Goal: Task Accomplishment & Management: Manage account settings

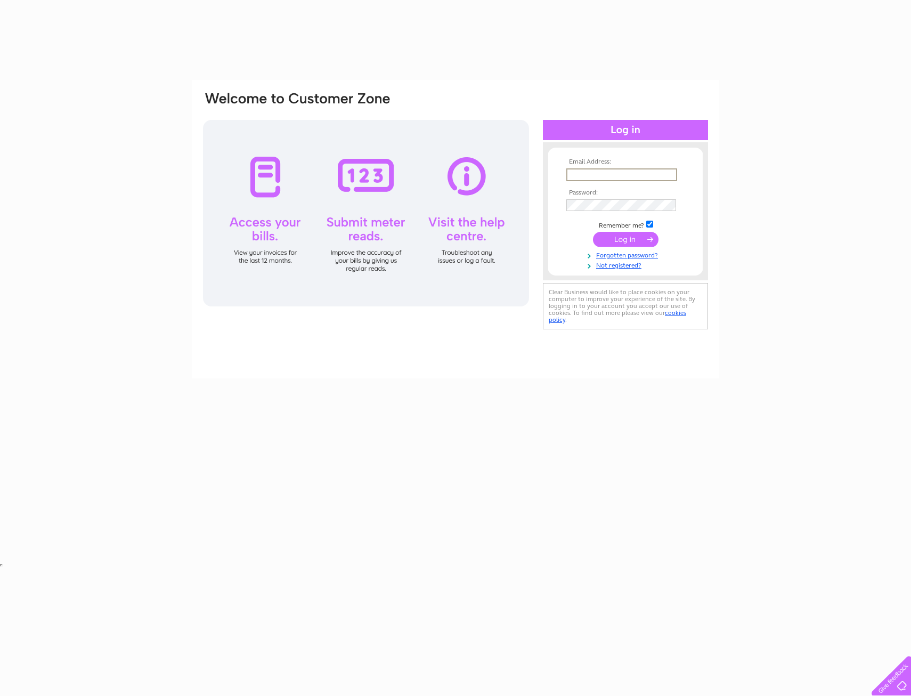
click at [592, 173] on input "text" at bounding box center [621, 174] width 111 height 13
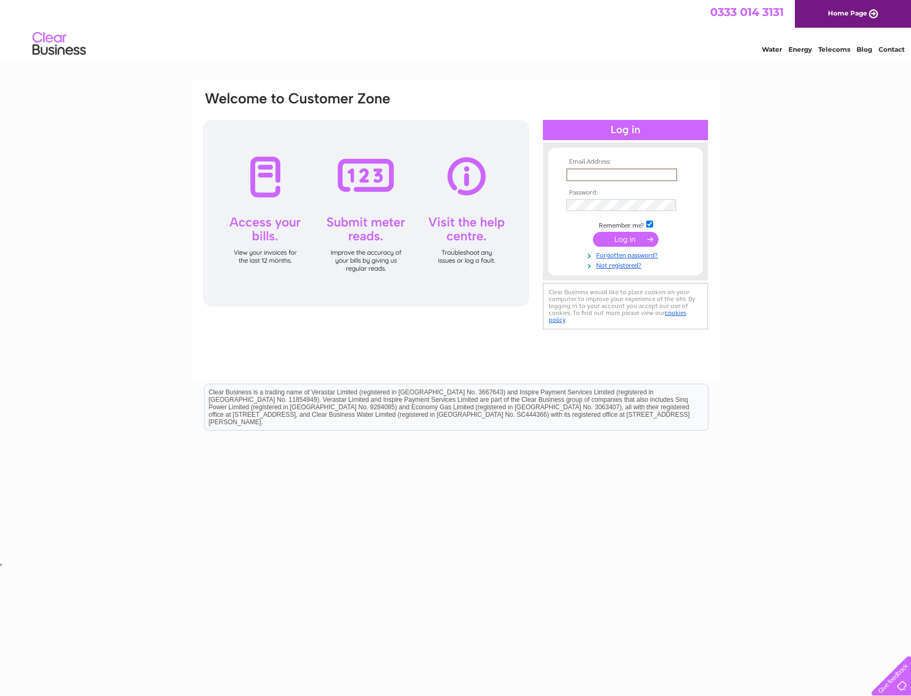
type input "accounts@xodusgroup.com"
click at [509, 34] on div "Water Energy Telecoms Blog Contact" at bounding box center [455, 45] width 911 height 35
click at [613, 256] on link "Forgotten password?" at bounding box center [626, 254] width 121 height 10
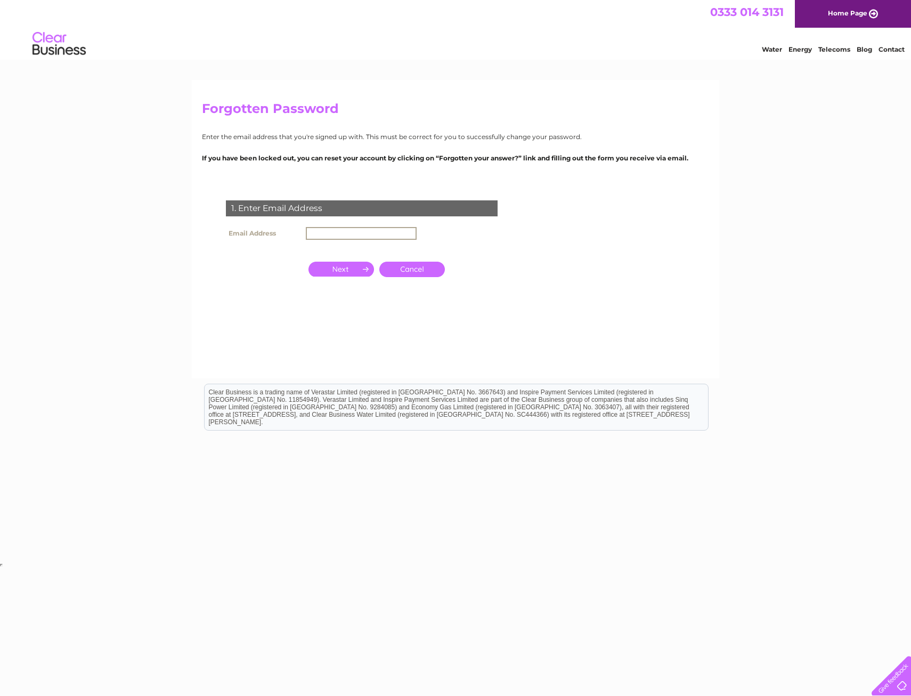
click at [328, 236] on input "text" at bounding box center [361, 233] width 111 height 13
type input "accounts@xodusgroup.com"
click at [347, 269] on input "button" at bounding box center [342, 269] width 66 height 15
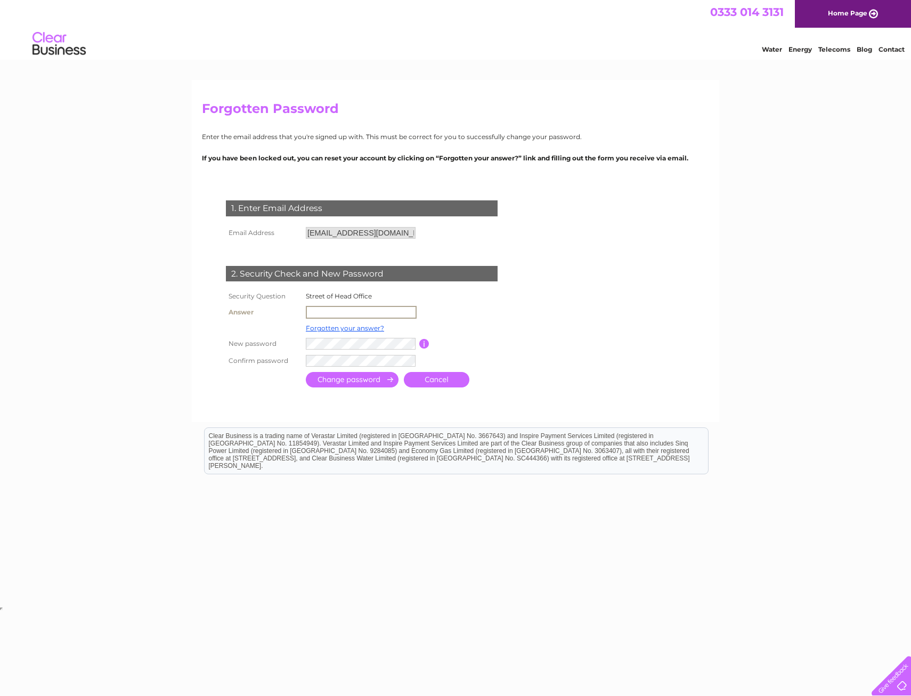
click at [341, 314] on input "text" at bounding box center [361, 312] width 111 height 13
click at [335, 317] on input "Union" at bounding box center [361, 312] width 110 height 12
type input "Union Street"
click at [419, 346] on input "button" at bounding box center [424, 343] width 10 height 10
click at [359, 380] on input "submit" at bounding box center [352, 378] width 93 height 15
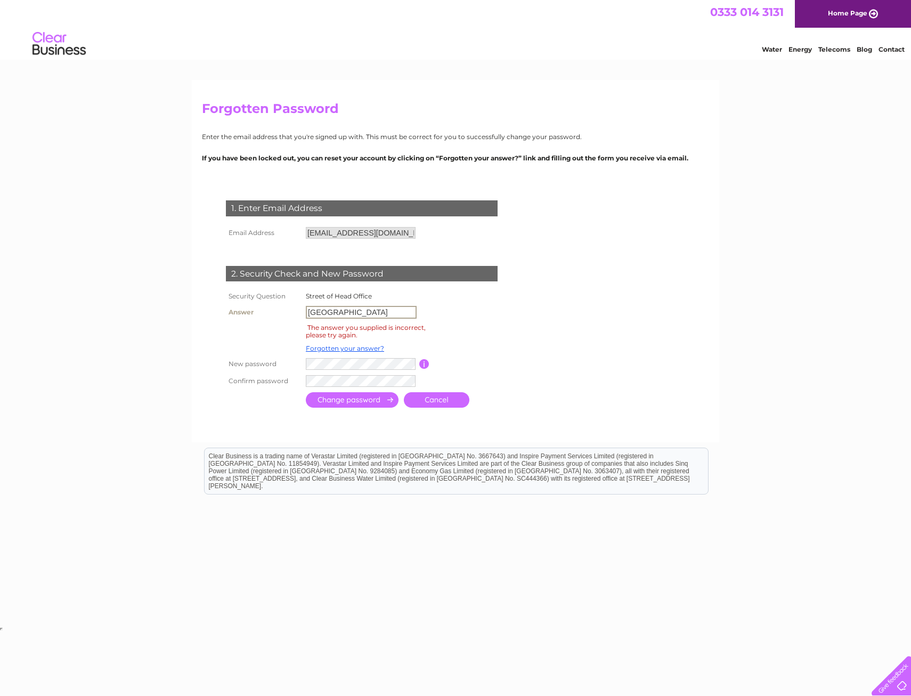
drag, startPoint x: 327, startPoint y: 314, endPoint x: 291, endPoint y: 291, distance: 42.4
click at [285, 315] on tr "Answer Union Street" at bounding box center [374, 312] width 302 height 18
type input "Huntly Street"
click at [374, 401] on input "submit" at bounding box center [352, 399] width 93 height 15
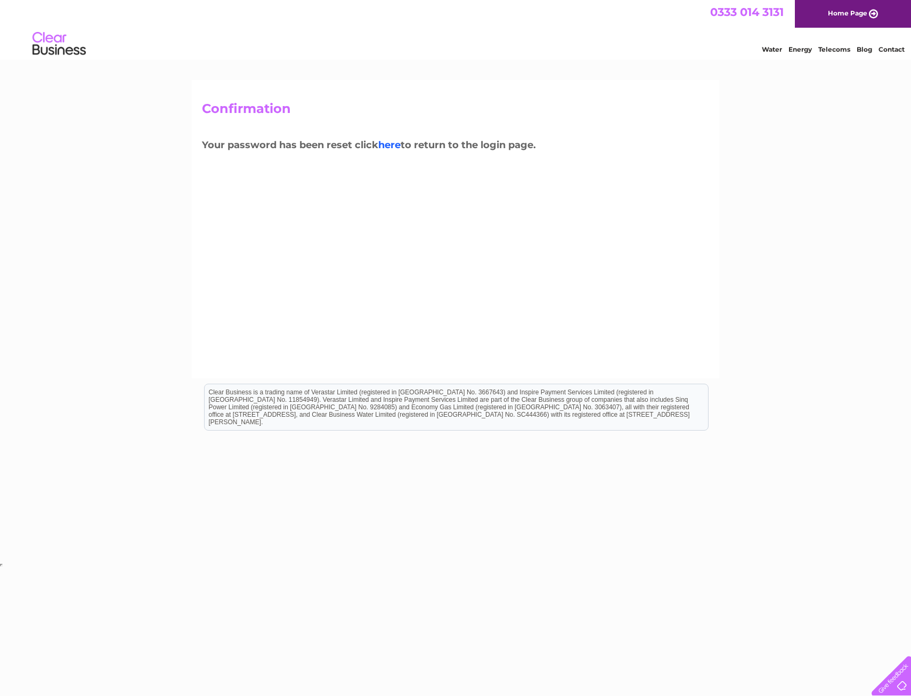
click at [390, 145] on link "here" at bounding box center [389, 145] width 22 height 12
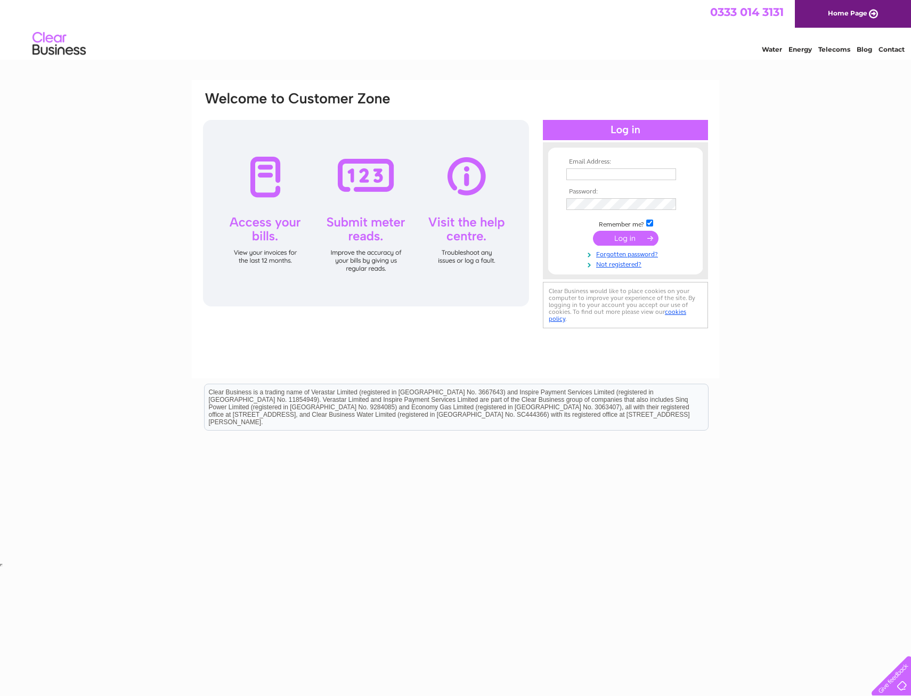
type input "accounts@xodusgroup.com"
click at [612, 238] on input "submit" at bounding box center [626, 238] width 66 height 15
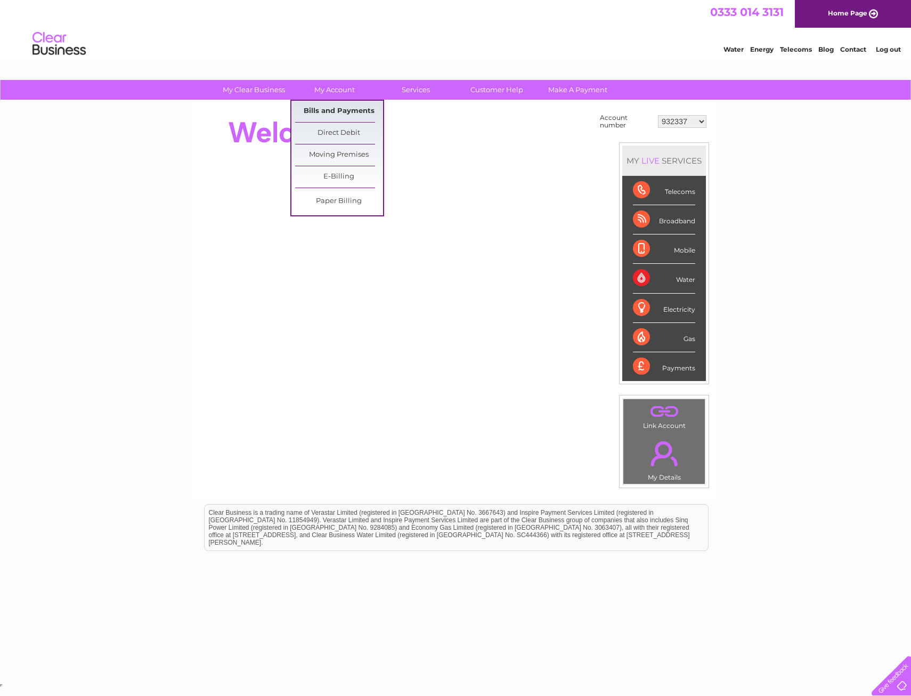
click at [339, 108] on link "Bills and Payments" at bounding box center [339, 111] width 88 height 21
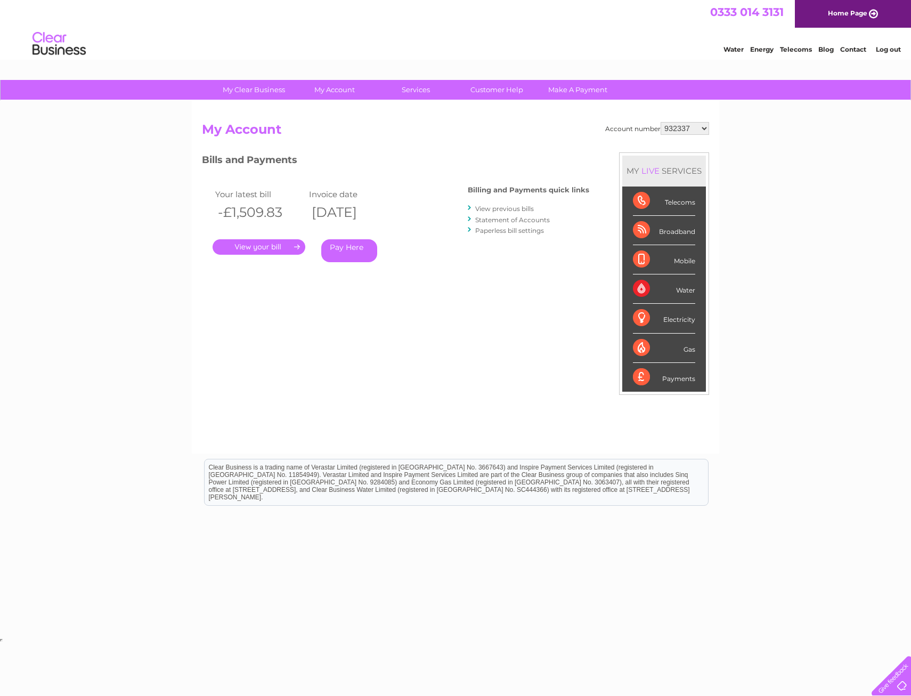
click at [702, 127] on select "932337 952419 954067 954068 954069 954070 30293087" at bounding box center [685, 128] width 48 height 13
select select "952419"
click at [661, 122] on select "932337 952419 954067 954068 954069 954070 30293087" at bounding box center [685, 128] width 48 height 13
click at [704, 127] on select "932337 952419 954067 954068 954069 954070 30293087" at bounding box center [685, 128] width 48 height 13
select select "30293087"
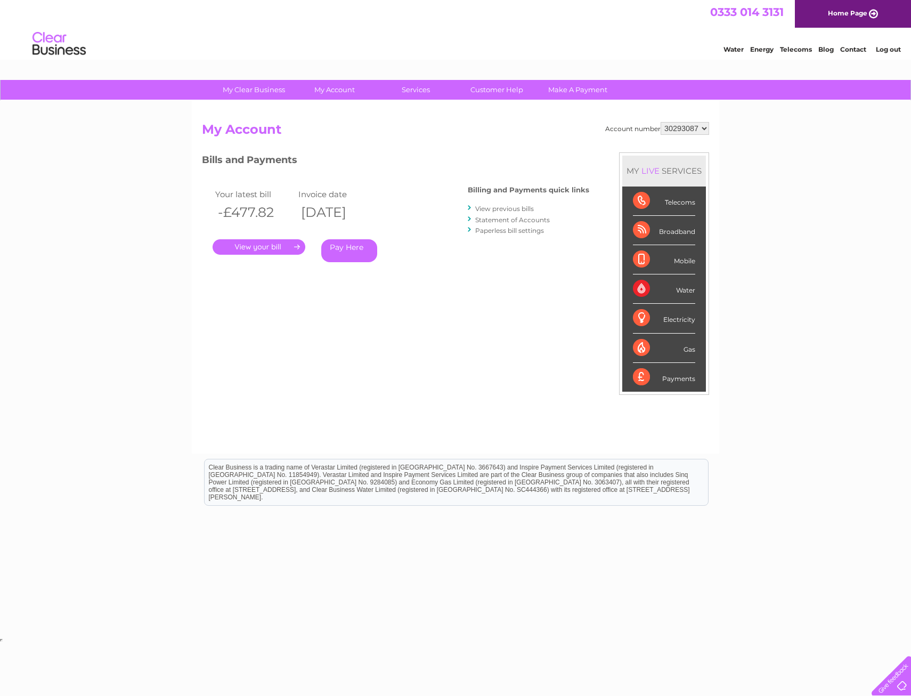
click at [661, 122] on select "932337 952419 954067 954068 954069 954070 30293087" at bounding box center [685, 128] width 48 height 13
click at [274, 246] on link "." at bounding box center [259, 246] width 93 height 15
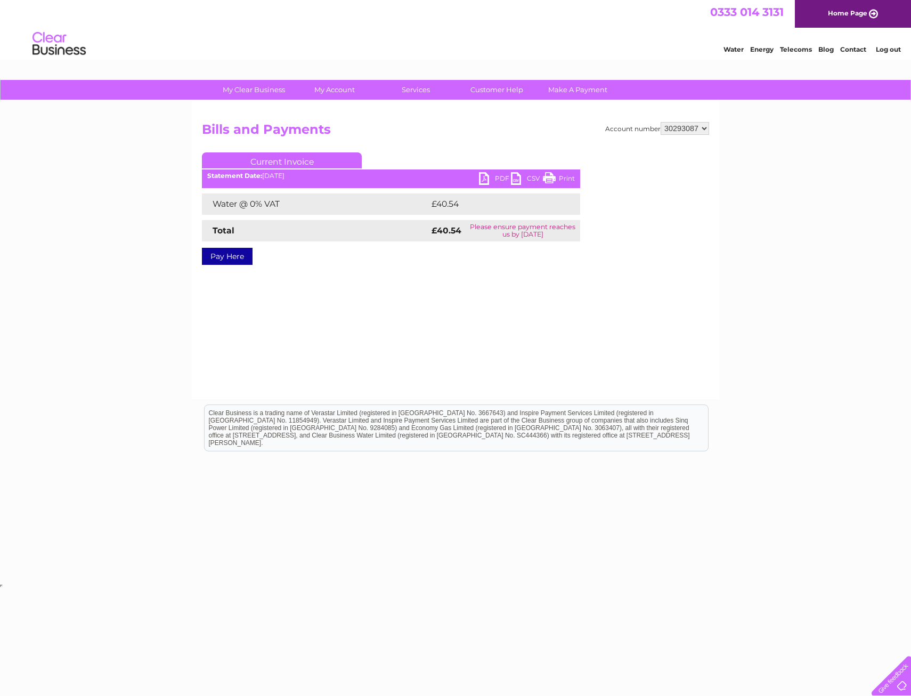
click at [488, 177] on link "PDF" at bounding box center [495, 179] width 32 height 15
